Goal: Answer question/provide support

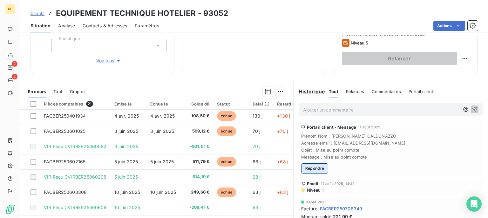
click at [307, 167] on button "Répondre" at bounding box center [314, 168] width 27 height 10
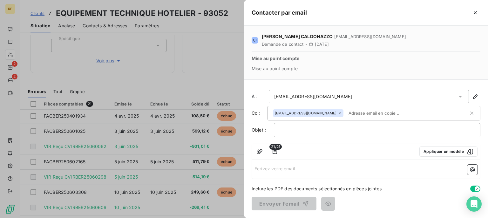
click at [360, 172] on div "Écrivez votre email ... ﻿" at bounding box center [366, 170] width 228 height 17
click at [476, 10] on icon "button" at bounding box center [475, 13] width 6 height 6
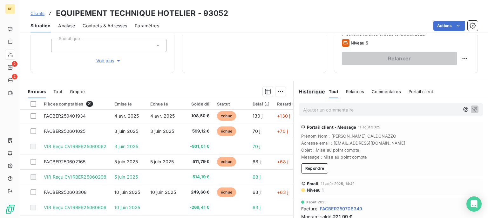
click at [404, 159] on span "Message : Mise au point compte" at bounding box center [390, 156] width 179 height 5
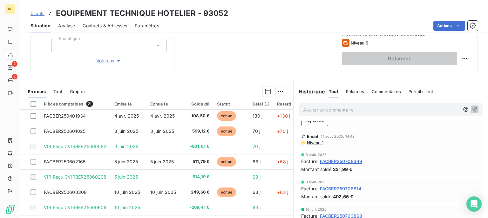
scroll to position [32, 0]
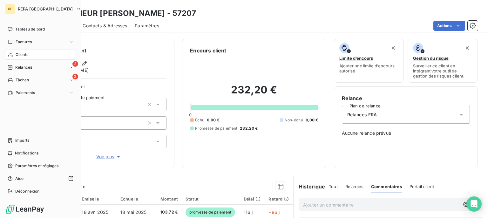
click at [15, 56] on div "Clients" at bounding box center [40, 55] width 71 height 10
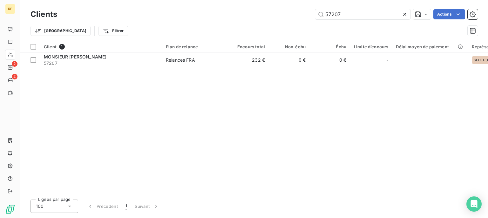
click at [406, 12] on icon at bounding box center [405, 14] width 6 height 6
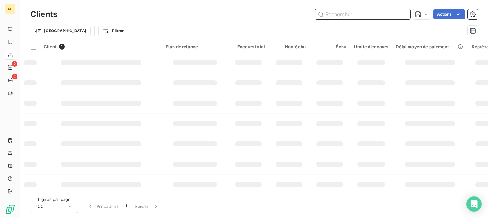
click at [372, 17] on input "text" at bounding box center [362, 14] width 95 height 10
type input "79003"
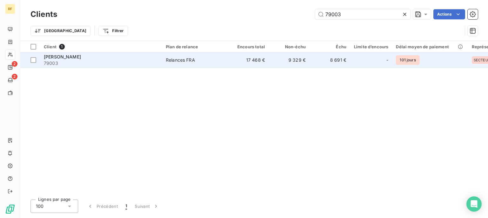
click at [181, 60] on div "Relances FRA" at bounding box center [180, 60] width 29 height 6
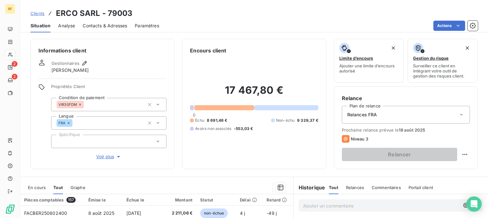
click at [283, 31] on div "Situation Analyse Contacts & Adresses Paramètres Actions" at bounding box center [254, 25] width 468 height 13
click at [265, 47] on div "Encours client" at bounding box center [254, 51] width 128 height 8
click at [385, 188] on span "Commentaires" at bounding box center [386, 187] width 29 height 5
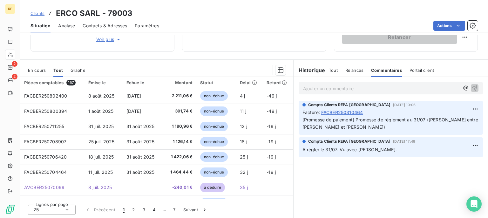
click at [374, 83] on div "Ajouter un commentaire ﻿" at bounding box center [391, 88] width 184 height 12
click at [374, 89] on p "Ajouter un commentaire ﻿" at bounding box center [381, 89] width 156 height 8
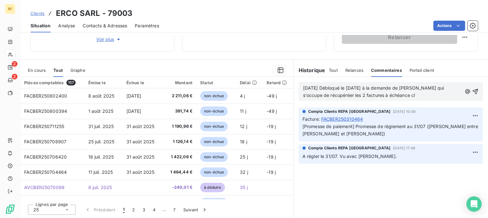
click at [373, 88] on span "12/08/2025 Débloqué le 12/08/25 à la demande de Ludo qui s'occupe de récupéréer…" at bounding box center [374, 91] width 142 height 13
click at [451, 87] on span "12/08/2025 Débloqué à la demande de Ludo qui s'occupe de récupéréer les 2 factu…" at bounding box center [377, 91] width 149 height 13
click at [376, 93] on p "12/08/2025 Débloqué à la demande de Ludo qui s'occupe de récupérer les 2 factur…" at bounding box center [382, 92] width 159 height 15
click at [473, 92] on icon "button" at bounding box center [475, 91] width 5 height 5
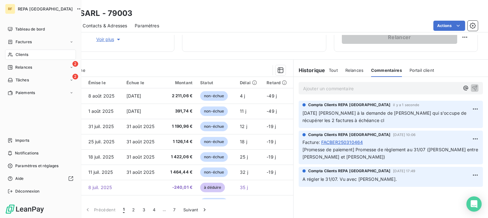
click at [17, 55] on span "Clients" at bounding box center [22, 55] width 13 height 6
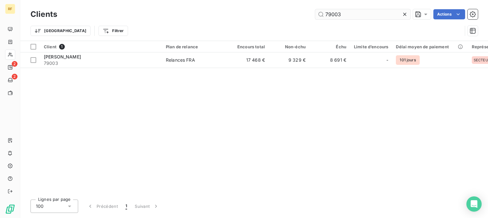
drag, startPoint x: 407, startPoint y: 15, endPoint x: 400, endPoint y: 16, distance: 7.3
click at [406, 15] on icon at bounding box center [405, 14] width 6 height 6
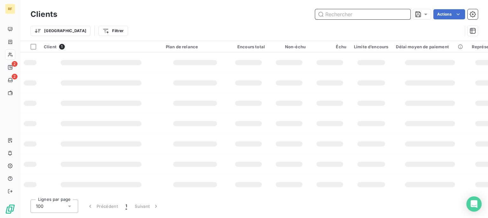
click at [373, 16] on input "text" at bounding box center [362, 14] width 95 height 10
type input "69396"
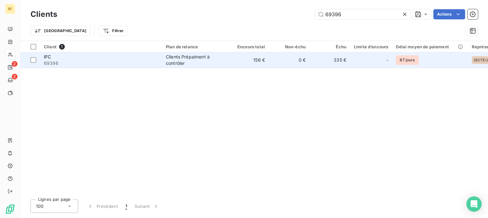
click at [194, 58] on div "Clients Prépaiment à contrôler" at bounding box center [195, 60] width 58 height 13
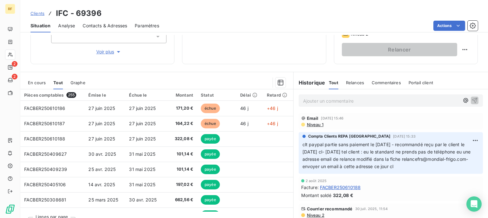
scroll to position [117, 0]
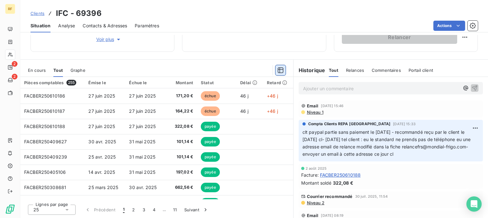
click at [279, 71] on icon "button" at bounding box center [280, 70] width 6 height 6
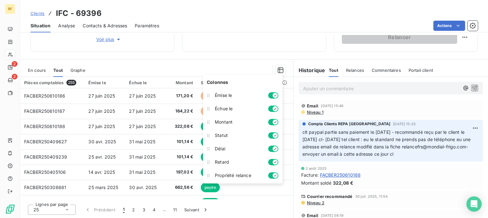
click at [238, 55] on div "Informations client Gestionnaires jeremy verdon Propriétés Client Condition de …" at bounding box center [254, 126] width 468 height 183
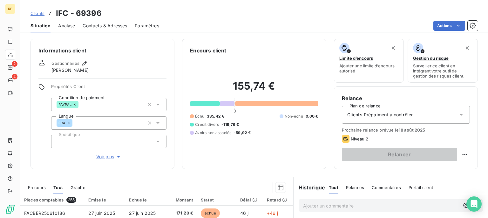
scroll to position [96, 0]
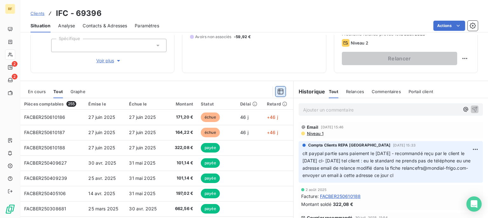
click at [282, 89] on button "button" at bounding box center [281, 91] width 10 height 10
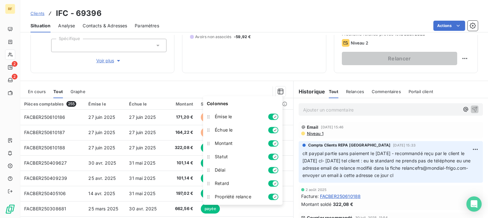
click at [225, 73] on div "Informations client Gestionnaires jeremy verdon Propriétés Client Condition de …" at bounding box center [254, 126] width 468 height 183
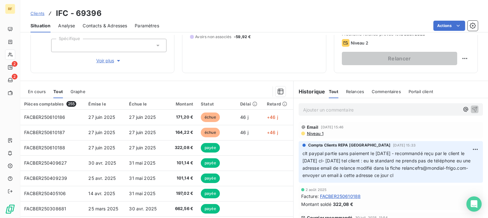
click at [305, 111] on p "Ajouter un commentaire ﻿" at bounding box center [381, 110] width 156 height 8
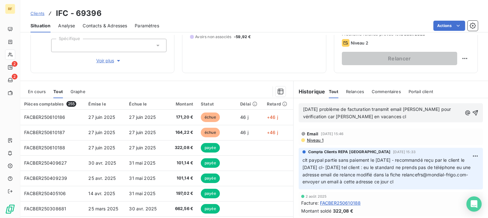
click at [312, 114] on span "12/08/25 problème de facturation transmit email max pour vérification car mélan…" at bounding box center [377, 112] width 149 height 13
click at [472, 109] on button "button" at bounding box center [475, 113] width 6 height 8
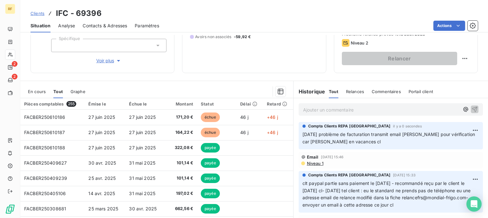
click at [382, 142] on p "12/08/25 problème de facturation transmit email max pour vérification car Mélan…" at bounding box center [391, 138] width 177 height 15
click at [463, 129] on html "RF 2 2 Clients IFC - 69396 Situation Analyse Contacts & Adresses Paramètres Act…" at bounding box center [244, 109] width 488 height 218
drag, startPoint x: 446, startPoint y: 145, endPoint x: 430, endPoint y: 146, distance: 15.3
click at [445, 145] on div "Editer" at bounding box center [450, 144] width 36 height 10
click at [346, 142] on span "12/08/25 problème de facturation transmit email max pour vérification car Mélan…" at bounding box center [377, 138] width 149 height 13
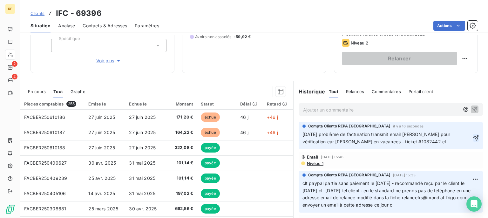
click at [473, 135] on icon "button" at bounding box center [476, 138] width 6 height 6
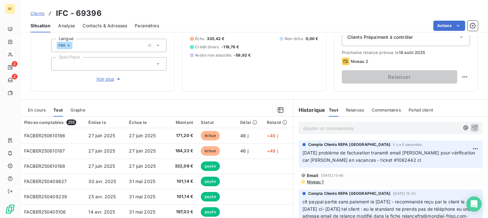
scroll to position [64, 0]
